Goal: Task Accomplishment & Management: Complete application form

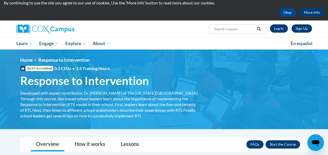
scroll to position [18, 0]
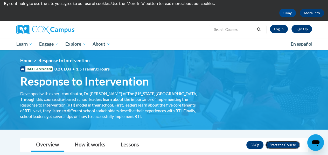
click at [284, 147] on button "Enroll" at bounding box center [283, 145] width 35 height 8
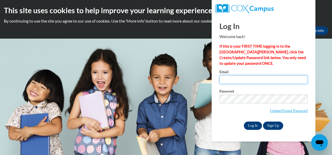
type input "dddaniels30@yahoo.com"
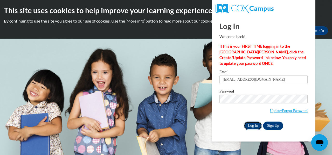
click at [254, 125] on input "Log In" at bounding box center [253, 126] width 18 height 8
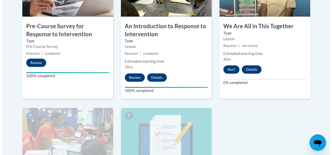
scroll to position [206, 0]
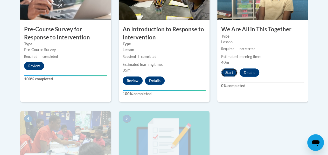
click at [228, 70] on button "Start" at bounding box center [229, 72] width 16 height 8
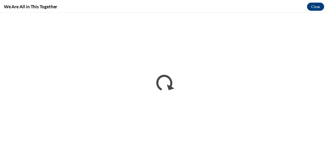
scroll to position [0, 0]
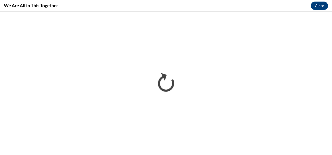
click at [203, 1] on div "We Are All in This Together Close" at bounding box center [166, 6] width 332 height 12
click at [320, 6] on button "Close" at bounding box center [319, 6] width 17 height 8
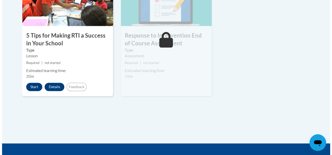
scroll to position [340, 0]
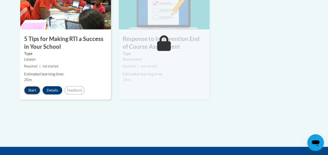
click at [35, 92] on button "Start" at bounding box center [32, 90] width 16 height 8
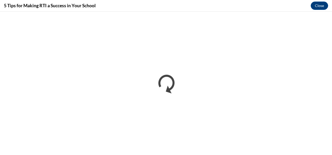
scroll to position [0, 0]
click at [322, 9] on button "Close" at bounding box center [319, 6] width 17 height 8
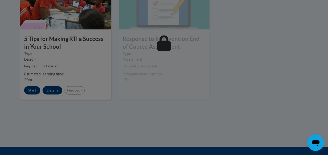
click at [83, 53] on div at bounding box center [164, 77] width 328 height 155
click at [32, 88] on div at bounding box center [164, 77] width 328 height 155
click at [166, 45] on div at bounding box center [164, 77] width 328 height 155
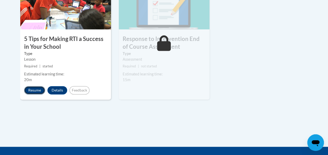
click at [34, 89] on button "Resume" at bounding box center [34, 90] width 21 height 8
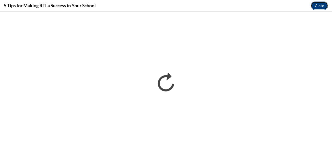
click at [325, 4] on button "Close" at bounding box center [319, 6] width 17 height 8
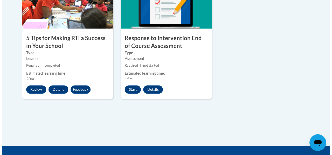
scroll to position [341, 0]
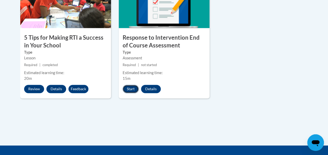
click at [131, 87] on button "Start" at bounding box center [131, 89] width 16 height 8
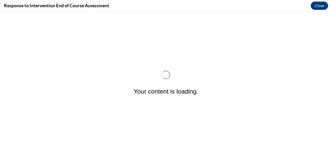
scroll to position [0, 0]
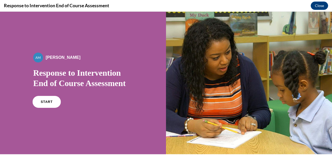
click at [49, 102] on span "START" at bounding box center [47, 102] width 12 height 4
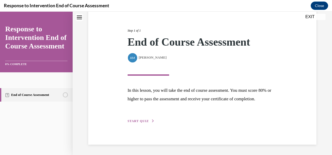
scroll to position [64, 0]
click at [140, 123] on button "START QUIZ" at bounding box center [141, 121] width 27 height 5
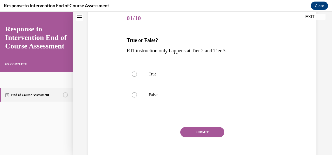
scroll to position [58, 0]
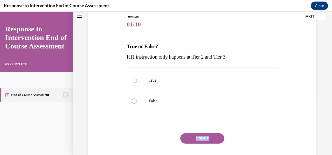
click at [140, 123] on div "Question 01/10 True or False? RTI instruction only happens at Tier 2 and Tier 3…" at bounding box center [202, 95] width 151 height 161
click at [143, 98] on label "False" at bounding box center [202, 101] width 151 height 21
click at [137, 99] on input "False" at bounding box center [134, 101] width 5 height 5
radio input "true"
click at [200, 136] on button "SUBMIT" at bounding box center [202, 138] width 44 height 10
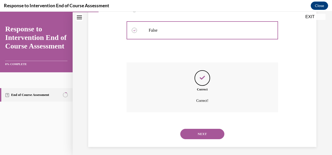
scroll to position [130, 0]
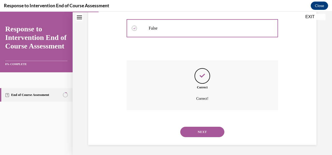
click at [211, 135] on button "NEXT" at bounding box center [202, 132] width 44 height 10
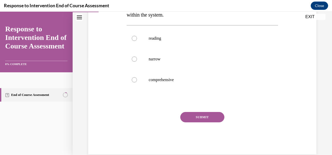
scroll to position [109, 0]
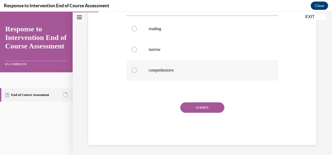
click at [132, 69] on div at bounding box center [134, 70] width 5 height 5
click at [132, 69] on input "comprehensive" at bounding box center [134, 70] width 5 height 5
radio input "true"
click at [197, 107] on button "SUBMIT" at bounding box center [202, 107] width 44 height 10
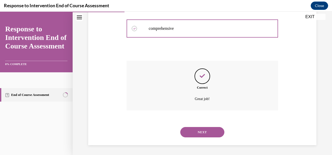
scroll to position [151, 0]
click at [204, 132] on button "NEXT" at bounding box center [202, 132] width 44 height 10
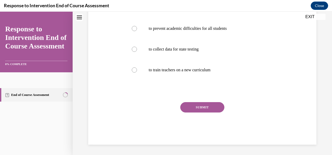
scroll to position [0, 0]
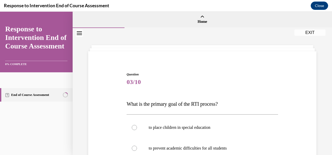
drag, startPoint x: 326, startPoint y: 53, endPoint x: 328, endPoint y: 63, distance: 10.4
click at [328, 63] on div "Home Question 02/10 MTSS is a _____________ prevention framework and RTI is a p…" at bounding box center [202, 83] width 259 height 143
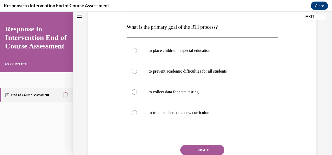
scroll to position [78, 0]
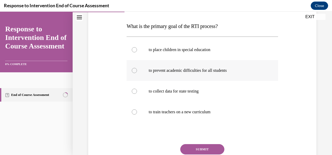
click at [221, 76] on label "to prevent academic difficulties for all students" at bounding box center [202, 70] width 151 height 21
click at [137, 73] on input "to prevent academic difficulties for all students" at bounding box center [134, 70] width 5 height 5
radio input "true"
click at [202, 151] on button "SUBMIT" at bounding box center [202, 149] width 44 height 10
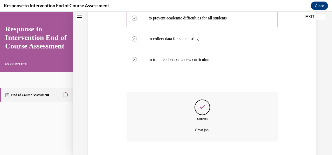
scroll to position [162, 0]
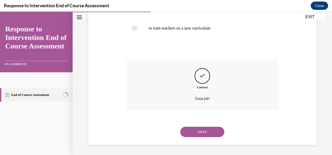
click at [208, 134] on button "NEXT" at bounding box center [202, 132] width 44 height 10
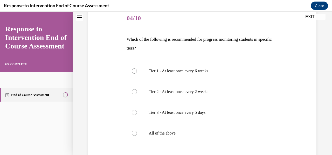
scroll to position [64, 0]
click at [144, 133] on label "All of the above" at bounding box center [202, 132] width 151 height 21
click at [137, 133] on input "All of the above" at bounding box center [134, 132] width 5 height 5
radio input "true"
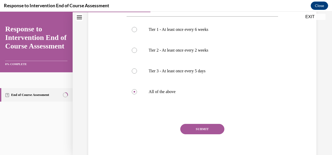
scroll to position [108, 0]
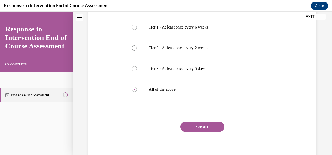
click at [197, 124] on button "SUBMIT" at bounding box center [202, 127] width 44 height 10
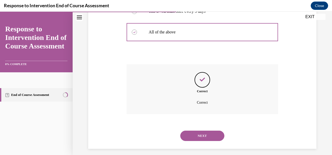
scroll to position [169, 0]
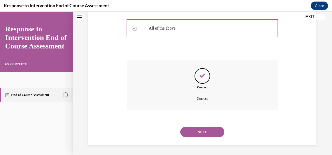
click at [209, 130] on button "NEXT" at bounding box center [202, 132] width 44 height 10
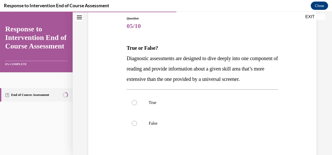
scroll to position [68, 0]
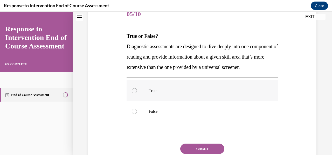
drag, startPoint x: 145, startPoint y: 102, endPoint x: 137, endPoint y: 101, distance: 7.9
click at [137, 101] on label "True" at bounding box center [202, 90] width 151 height 21
click at [137, 93] on input "True" at bounding box center [134, 90] width 5 height 5
radio input "true"
click at [137, 101] on label "True" at bounding box center [202, 90] width 151 height 21
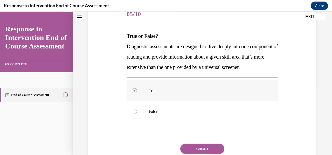
click at [137, 93] on input "True" at bounding box center [134, 90] width 5 height 5
click at [199, 154] on button "SUBMIT" at bounding box center [202, 149] width 44 height 10
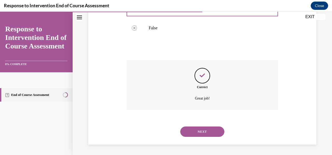
scroll to position [162, 0]
click at [209, 128] on button "NEXT" at bounding box center [202, 132] width 44 height 10
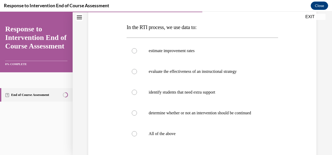
scroll to position [77, 0]
click at [142, 133] on label "All of the above" at bounding box center [202, 133] width 151 height 21
click at [137, 133] on input "All of the above" at bounding box center [134, 133] width 5 height 5
radio input "true"
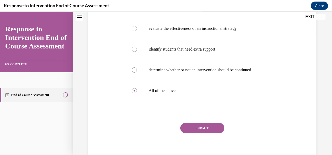
scroll to position [126, 0]
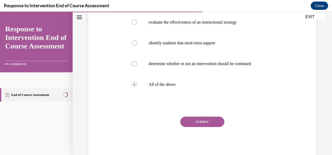
click at [182, 123] on button "SUBMIT" at bounding box center [202, 122] width 44 height 10
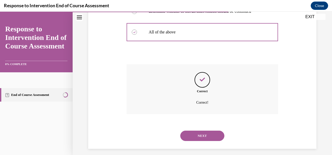
scroll to position [182, 0]
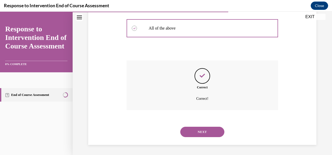
click at [211, 133] on button "NEXT" at bounding box center [202, 132] width 44 height 10
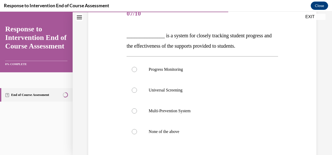
scroll to position [70, 0]
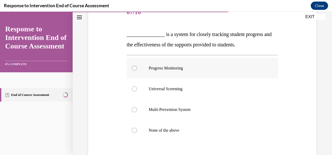
click at [157, 64] on label "Progress Monitoring" at bounding box center [202, 68] width 151 height 21
click at [137, 66] on input "Progress Monitoring" at bounding box center [134, 68] width 5 height 5
radio input "true"
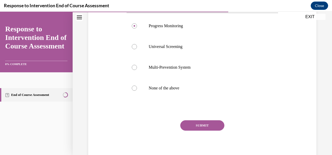
scroll to position [115, 0]
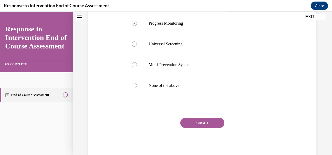
click at [193, 122] on button "SUBMIT" at bounding box center [202, 123] width 44 height 10
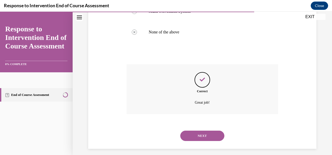
scroll to position [172, 0]
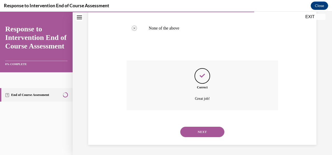
click at [209, 133] on button "NEXT" at bounding box center [202, 132] width 44 height 10
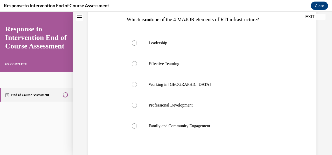
scroll to position [85, 0]
click at [146, 84] on label "Working in [GEOGRAPHIC_DATA]" at bounding box center [202, 84] width 151 height 21
click at [137, 84] on input "Working in [GEOGRAPHIC_DATA]" at bounding box center [134, 83] width 5 height 5
radio input "true"
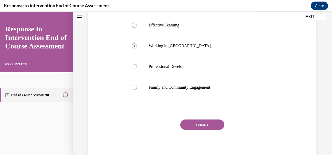
scroll to position [139, 0]
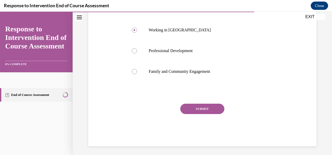
click at [208, 110] on button "SUBMIT" at bounding box center [202, 109] width 44 height 10
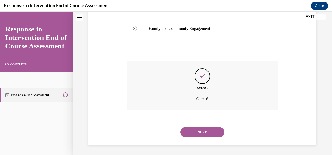
scroll to position [182, 0]
click at [207, 131] on button "NEXT" at bounding box center [202, 132] width 44 height 10
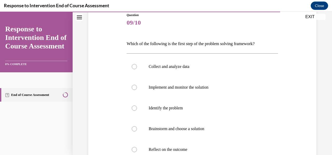
scroll to position [66, 0]
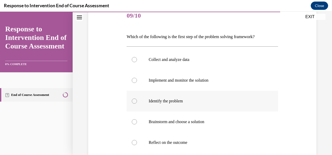
click at [190, 97] on label "Identify the problem" at bounding box center [202, 101] width 151 height 21
click at [137, 99] on input "Identify the problem" at bounding box center [134, 101] width 5 height 5
radio input "true"
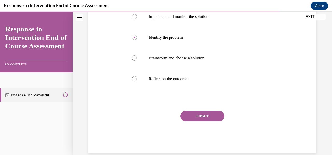
scroll to position [132, 0]
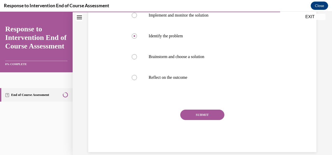
click at [222, 115] on button "SUBMIT" at bounding box center [202, 115] width 44 height 10
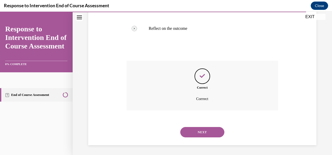
scroll to position [181, 0]
click at [196, 138] on div "NEXT" at bounding box center [202, 132] width 151 height 21
click at [208, 131] on button "NEXT" at bounding box center [202, 132] width 44 height 10
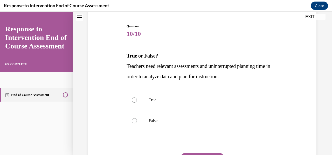
scroll to position [49, 0]
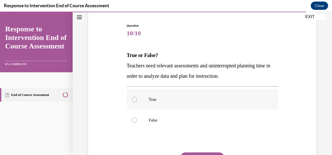
click at [163, 94] on label "True" at bounding box center [202, 99] width 151 height 21
click at [137, 97] on input "True" at bounding box center [134, 99] width 5 height 5
radio input "true"
click at [197, 153] on button "SUBMIT" at bounding box center [202, 158] width 44 height 10
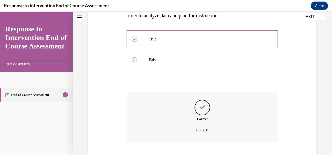
scroll to position [141, 0]
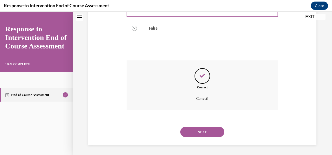
click at [208, 131] on button "NEXT" at bounding box center [202, 132] width 44 height 10
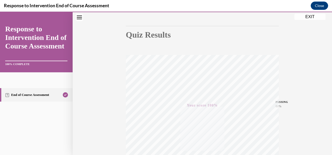
scroll to position [122, 0]
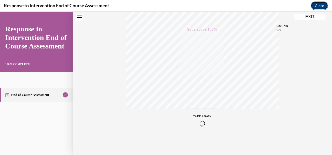
click at [320, 7] on button "Close" at bounding box center [319, 6] width 17 height 8
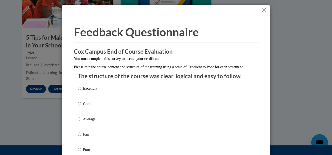
click at [91, 107] on p "Good" at bounding box center [90, 104] width 14 height 6
click at [81, 107] on input "Good" at bounding box center [79, 104] width 3 height 6
radio input "true"
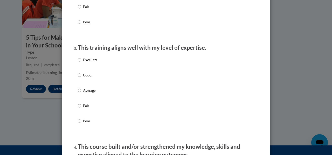
scroll to position [236, 0]
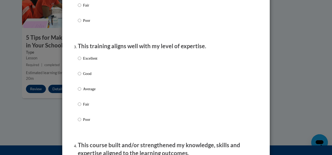
click at [85, 77] on p "Good" at bounding box center [90, 74] width 14 height 6
click at [81, 77] on input "Good" at bounding box center [79, 74] width 3 height 6
radio input "true"
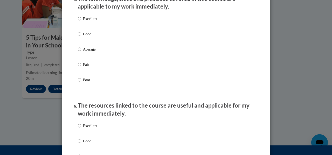
scroll to position [491, 0]
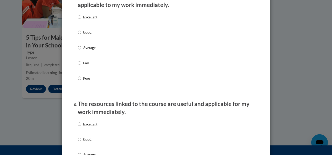
click at [80, 39] on label "Good" at bounding box center [87, 37] width 19 height 14
click at [80, 35] on input "Good" at bounding box center [79, 33] width 3 height 6
radio input "true"
click at [78, 142] on input "Good" at bounding box center [79, 140] width 3 height 6
radio input "true"
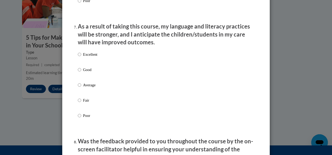
scroll to position [679, 0]
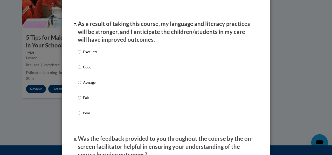
click at [97, 60] on div "Excellent Good Average Fair Poor" at bounding box center [166, 88] width 176 height 85
click at [88, 55] on p "Excellent" at bounding box center [90, 52] width 14 height 6
click at [81, 55] on input "Excellent" at bounding box center [79, 52] width 3 height 6
radio input "true"
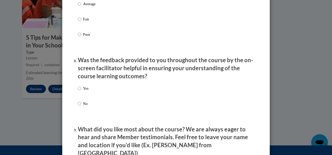
scroll to position [760, 0]
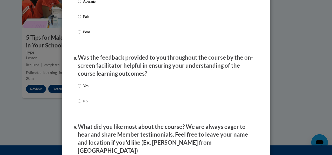
click at [80, 93] on label "Yes" at bounding box center [83, 90] width 11 height 14
click at [80, 89] on input "Yes" at bounding box center [79, 86] width 3 height 6
radio input "true"
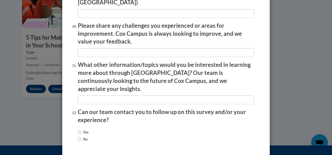
scroll to position [913, 0]
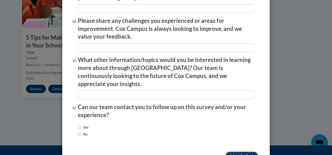
click at [231, 152] on input "Submit feedback" at bounding box center [241, 156] width 33 height 8
